Goal: Information Seeking & Learning: Learn about a topic

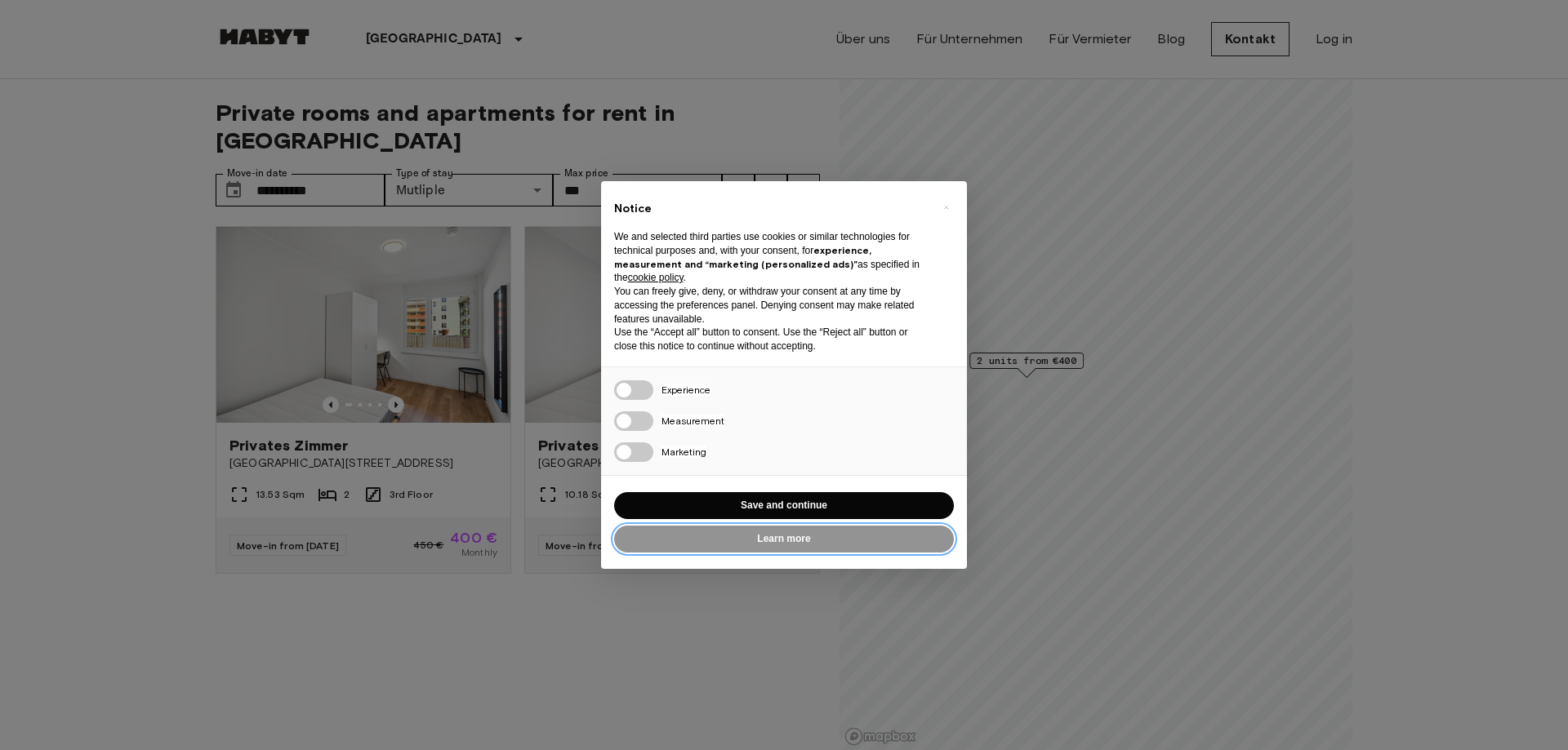
click at [790, 538] on button "Learn more" at bounding box center [784, 539] width 340 height 27
